Goal: Information Seeking & Learning: Learn about a topic

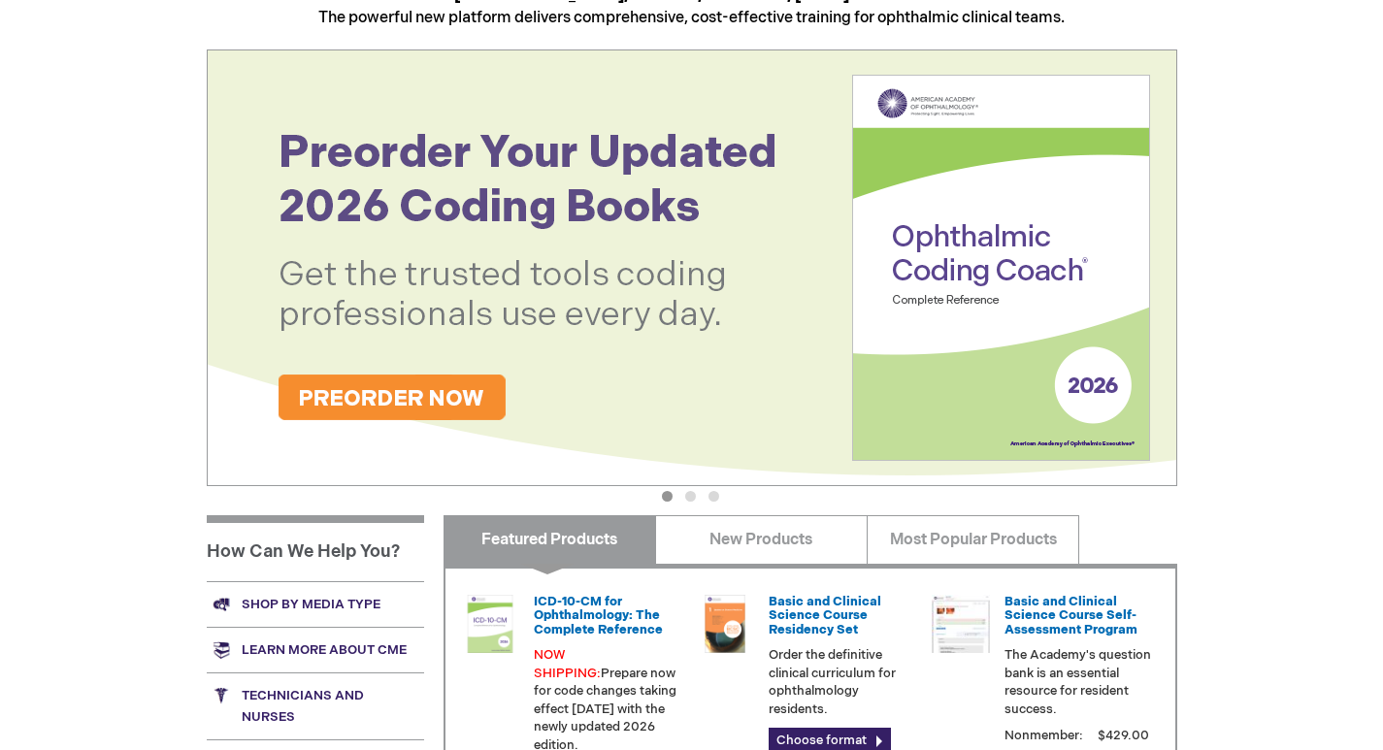
scroll to position [485, 0]
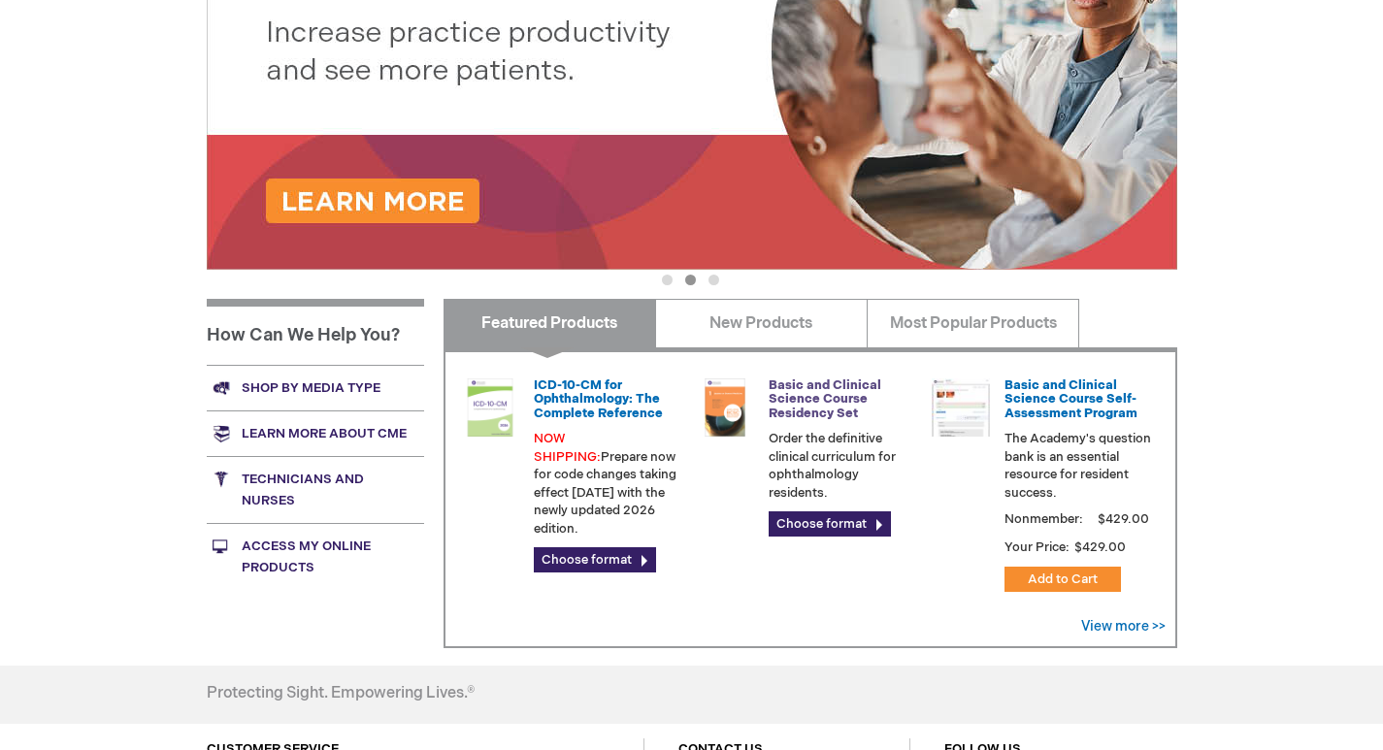
click at [782, 394] on link "Basic and Clinical Science Course Residency Set" at bounding box center [824, 399] width 113 height 44
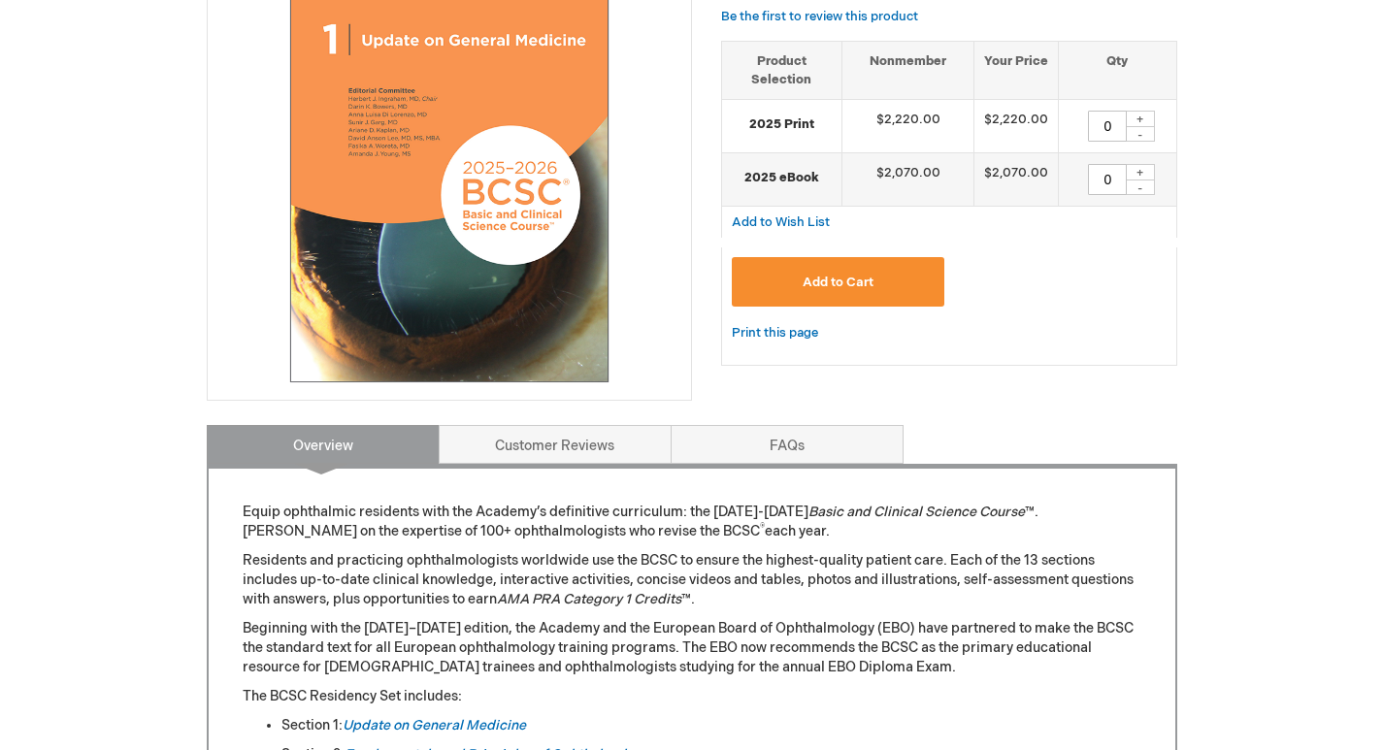
scroll to position [873, 0]
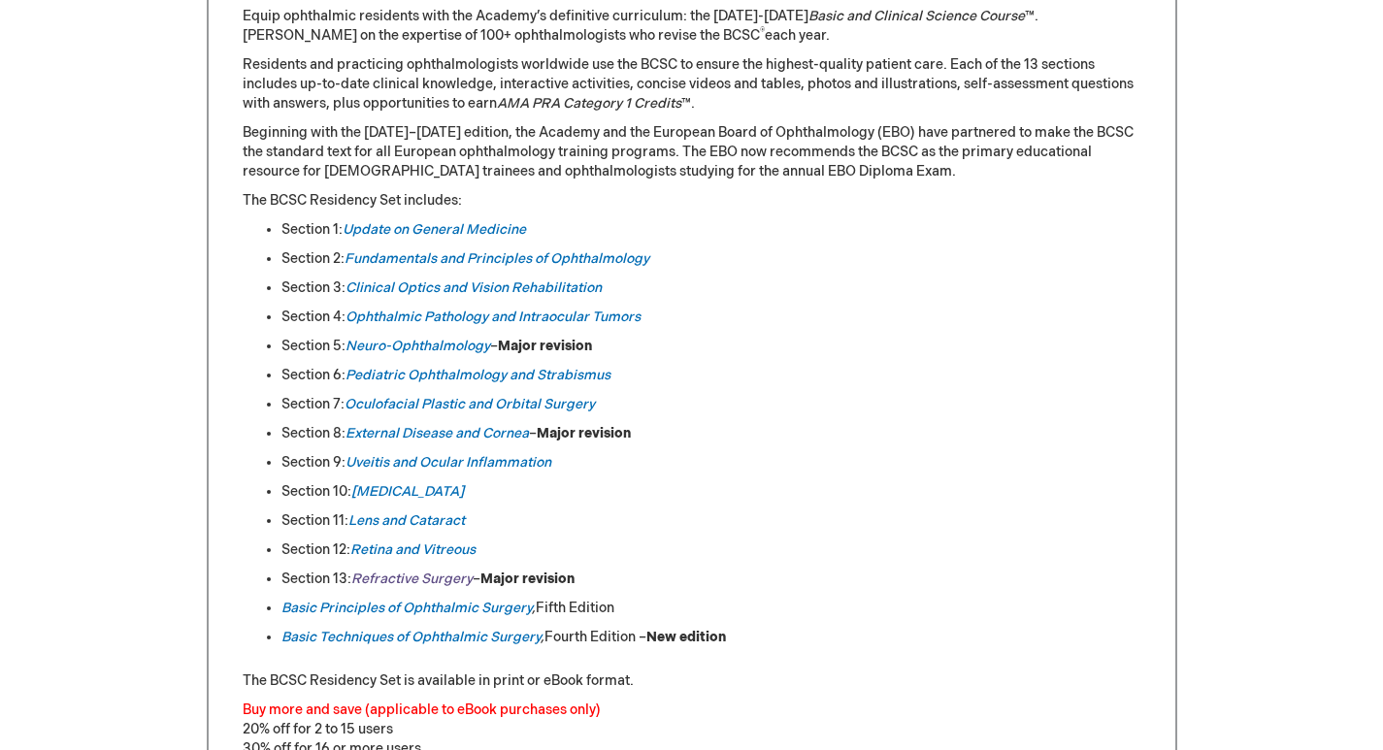
drag, startPoint x: 539, startPoint y: 599, endPoint x: 472, endPoint y: 580, distance: 69.4
click at [473, 580] on li "Section 13: [MEDICAL_DATA] – Major revision" at bounding box center [711, 578] width 860 height 19
drag, startPoint x: 539, startPoint y: 594, endPoint x: 732, endPoint y: 596, distance: 192.1
click at [726, 596] on ul "Section 1: Update on General Medicine Section 2: Fundamentals and Principles of…" at bounding box center [692, 433] width 898 height 427
click at [768, 585] on li "Section 13: [MEDICAL_DATA] – Major revision" at bounding box center [711, 578] width 860 height 19
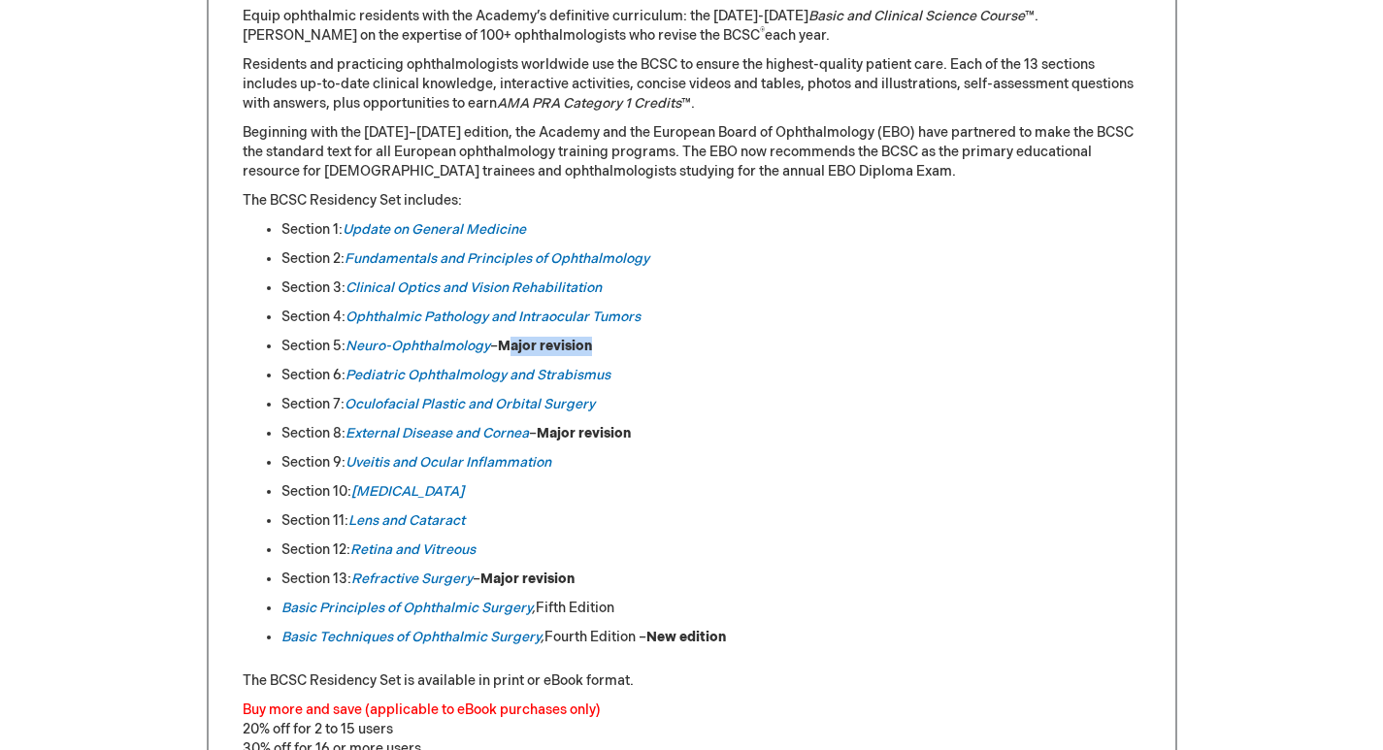
drag, startPoint x: 513, startPoint y: 340, endPoint x: 670, endPoint y: 346, distance: 157.3
click at [670, 346] on li "Section 5: Neuro-Ophthalmology – Major revision" at bounding box center [711, 346] width 860 height 19
click at [849, 410] on li "Section 7: Oculofacial Plastic and Orbital Surgery" at bounding box center [711, 404] width 860 height 19
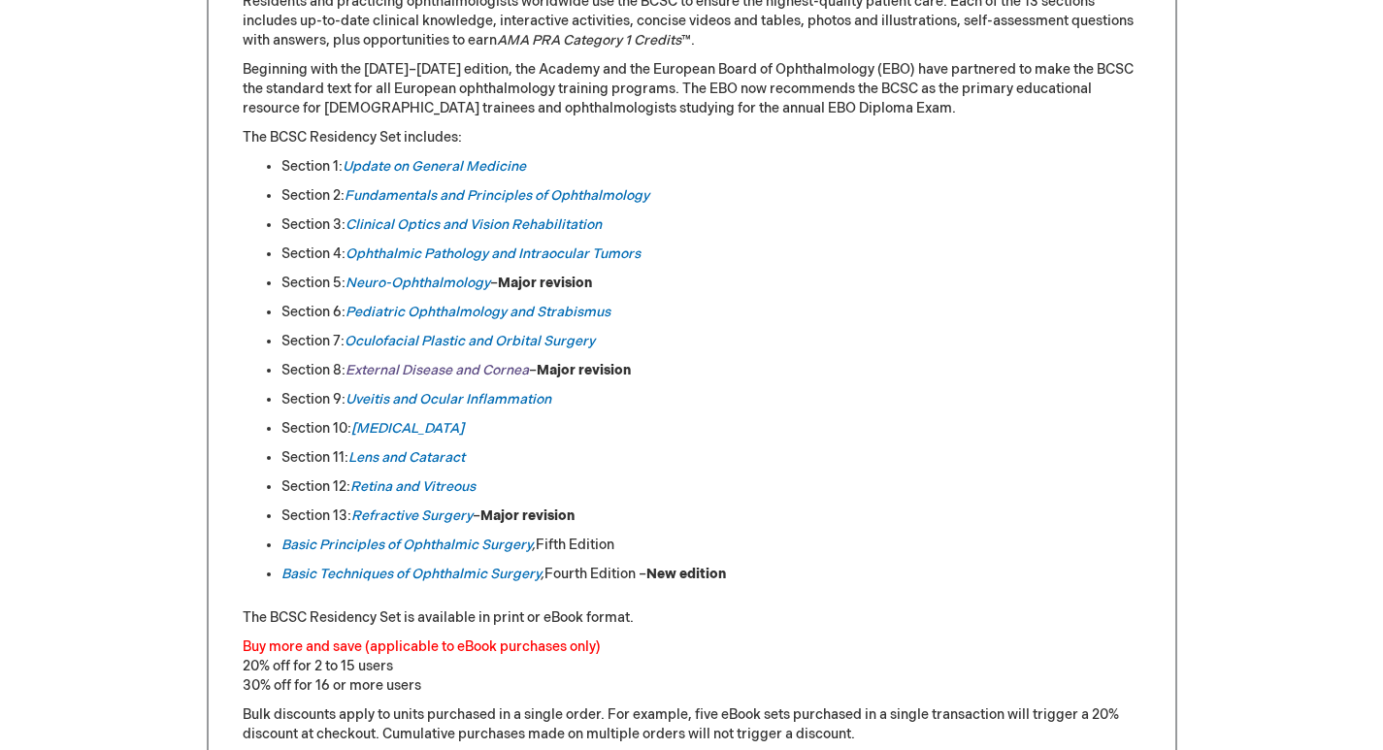
scroll to position [970, 0]
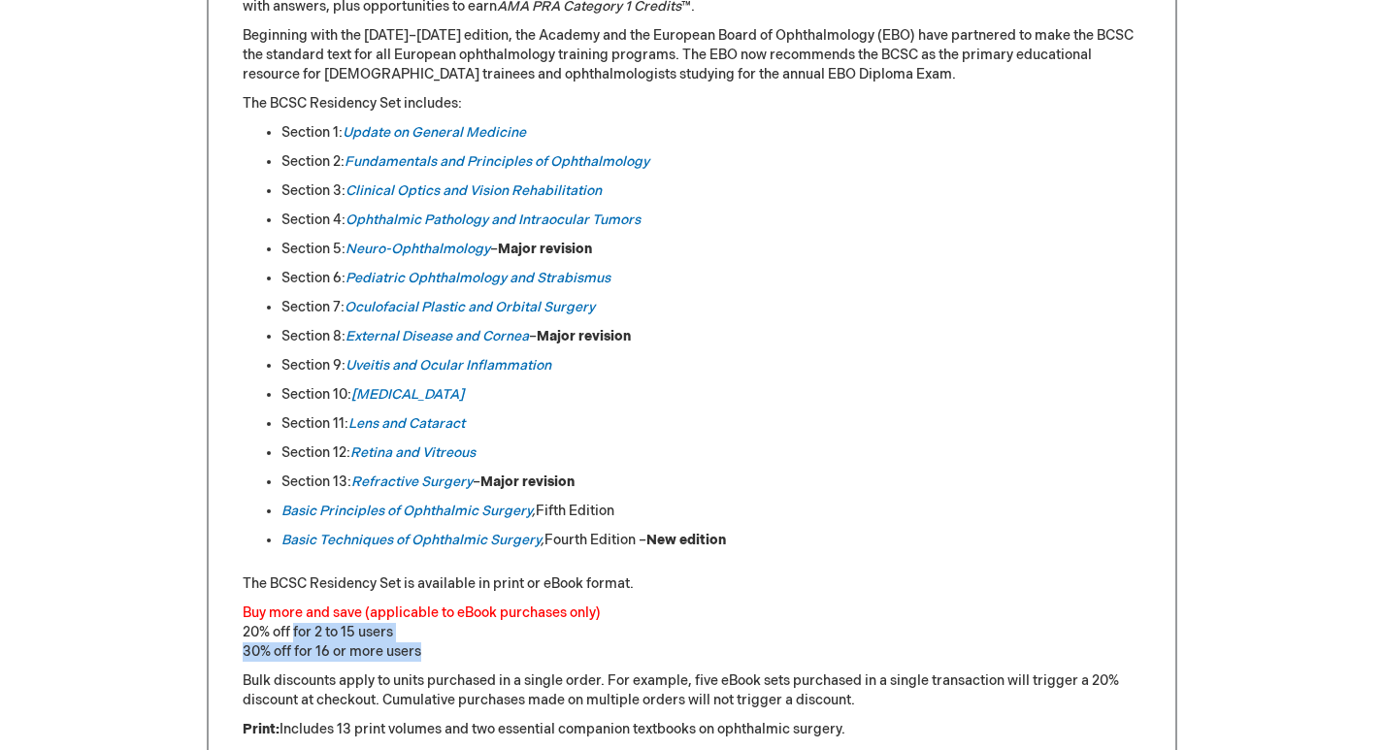
drag, startPoint x: 428, startPoint y: 650, endPoint x: 293, endPoint y: 641, distance: 135.1
click at [293, 641] on p "Buy more and save (applicable to eBook purchases only) 20% off for 2 to 15 user…" at bounding box center [692, 632] width 898 height 58
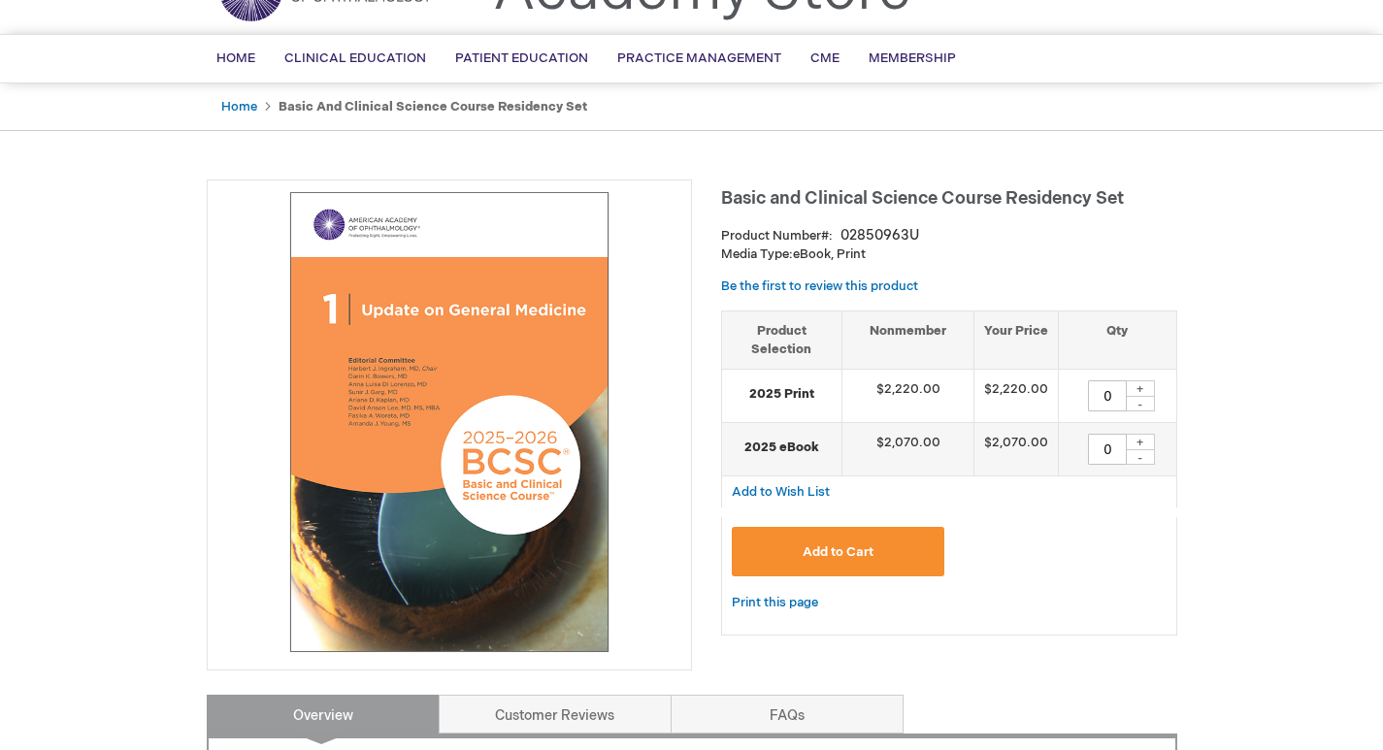
scroll to position [0, 0]
